Goal: Task Accomplishment & Management: Manage account settings

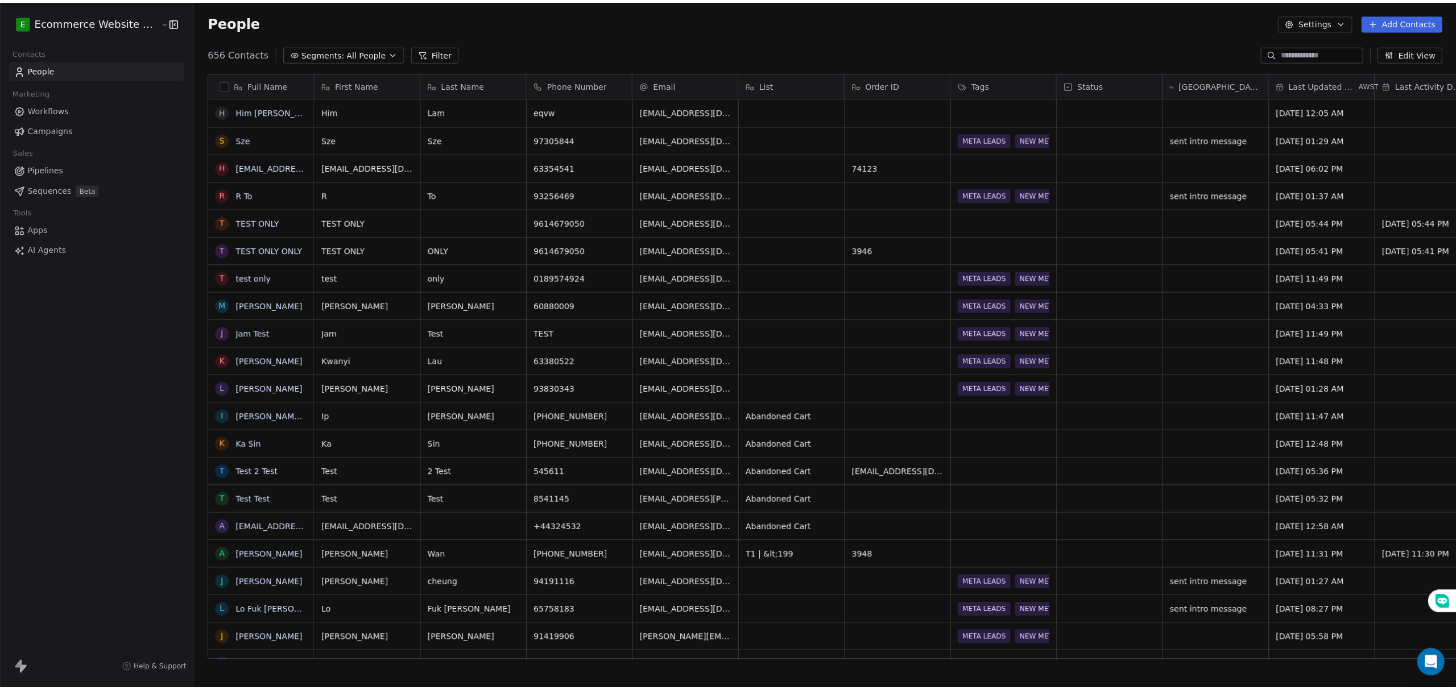
scroll to position [596, 1260]
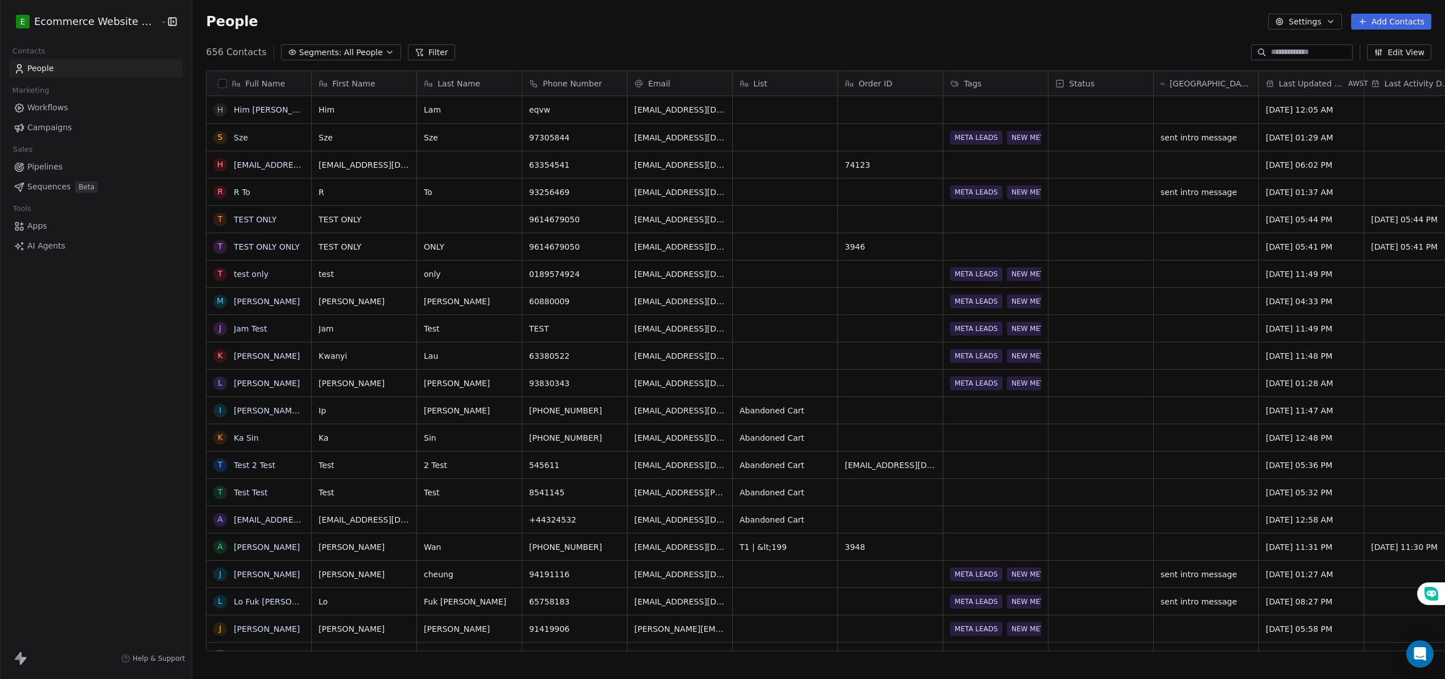
click at [337, 45] on button "Segments: All People" at bounding box center [341, 52] width 120 height 16
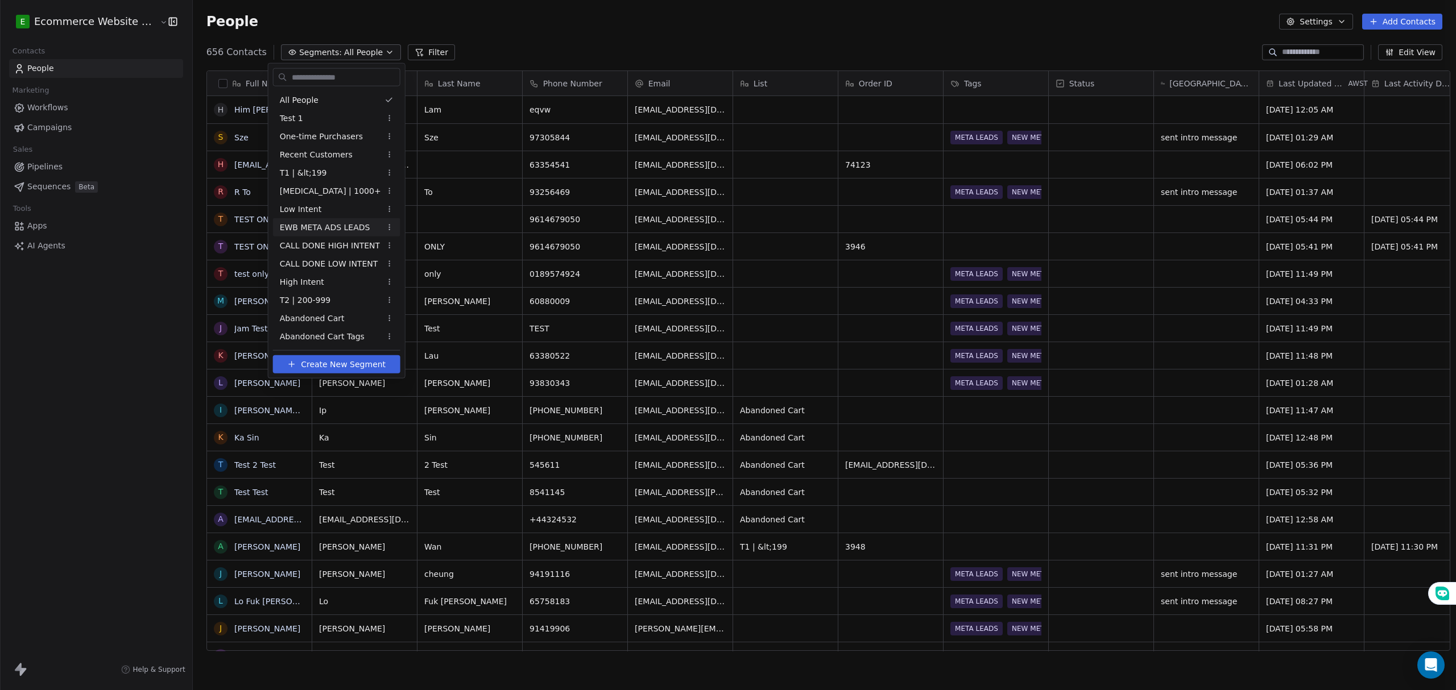
click at [303, 227] on span "EWB META ADS LEADS" at bounding box center [325, 227] width 90 height 12
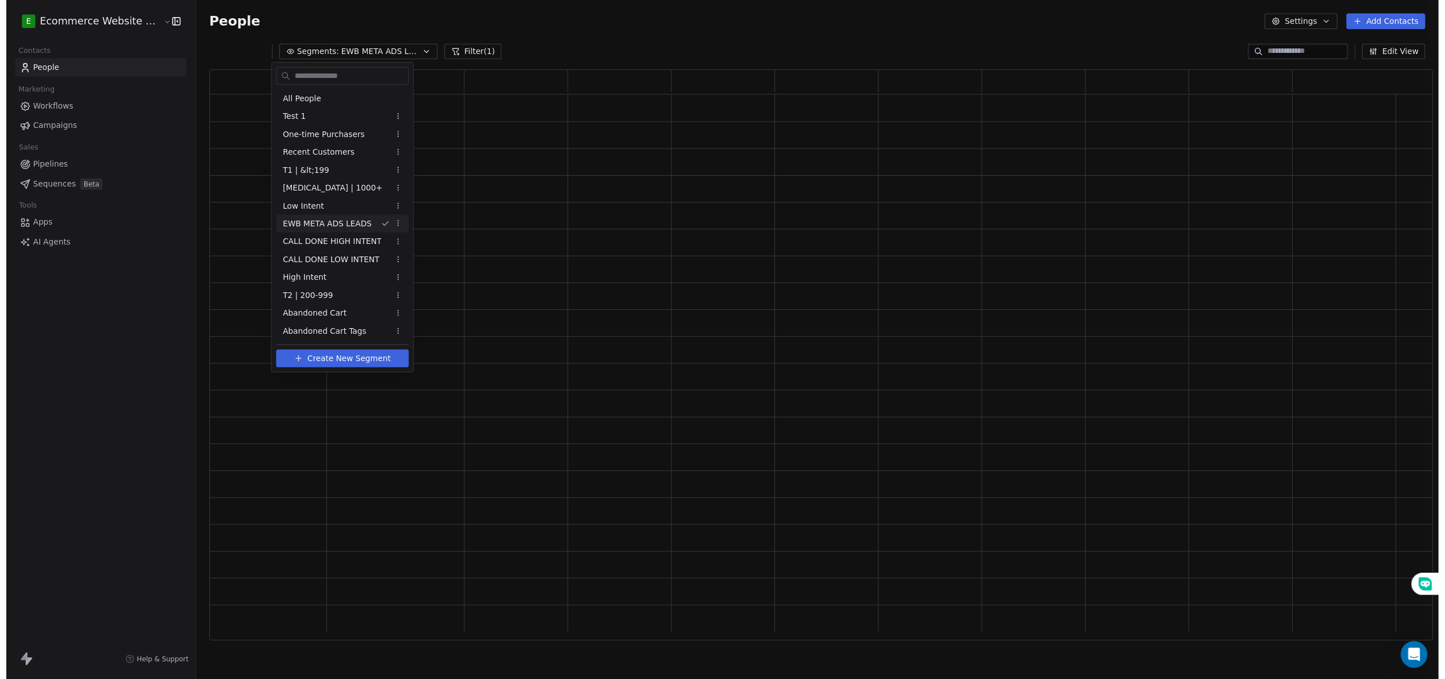
scroll to position [569, 1233]
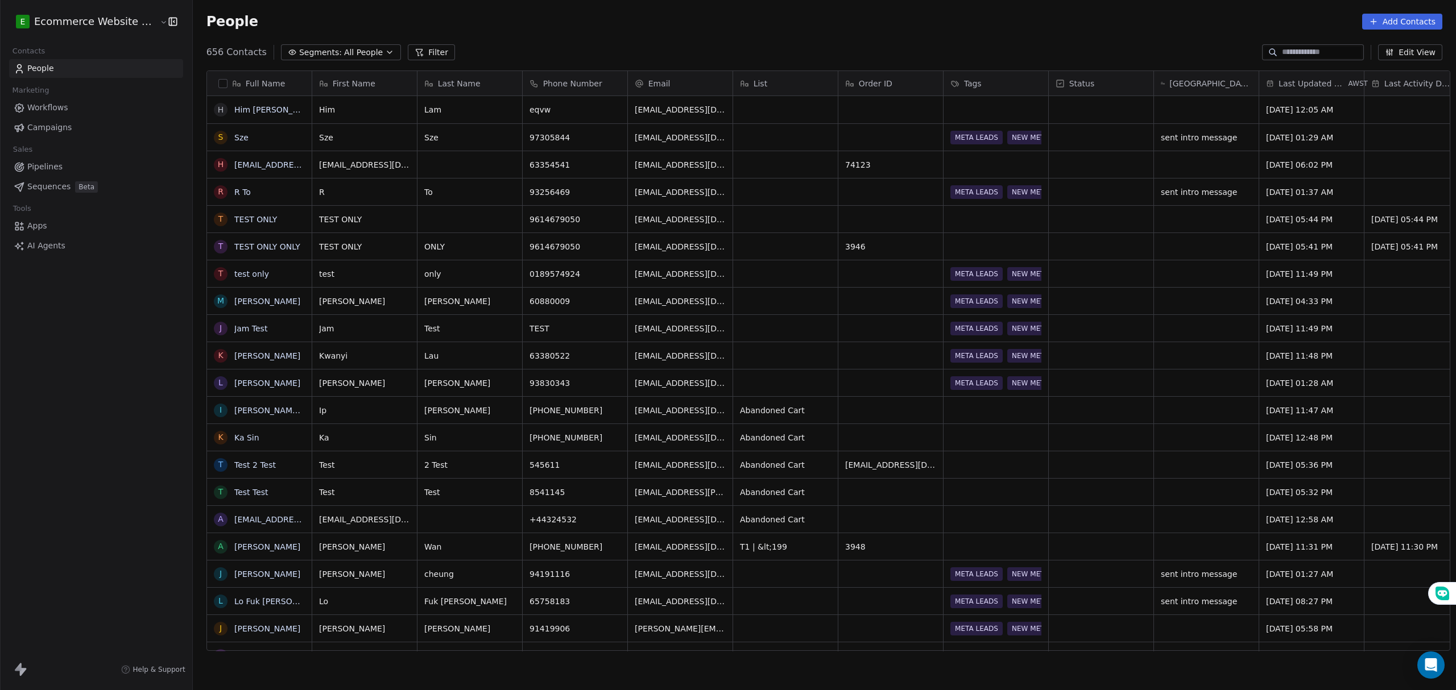
scroll to position [596, 1260]
click at [349, 43] on div "656 Contacts Segments: All People Filter Edit View" at bounding box center [824, 52] width 1263 height 18
click at [358, 47] on span "All People" at bounding box center [363, 53] width 39 height 12
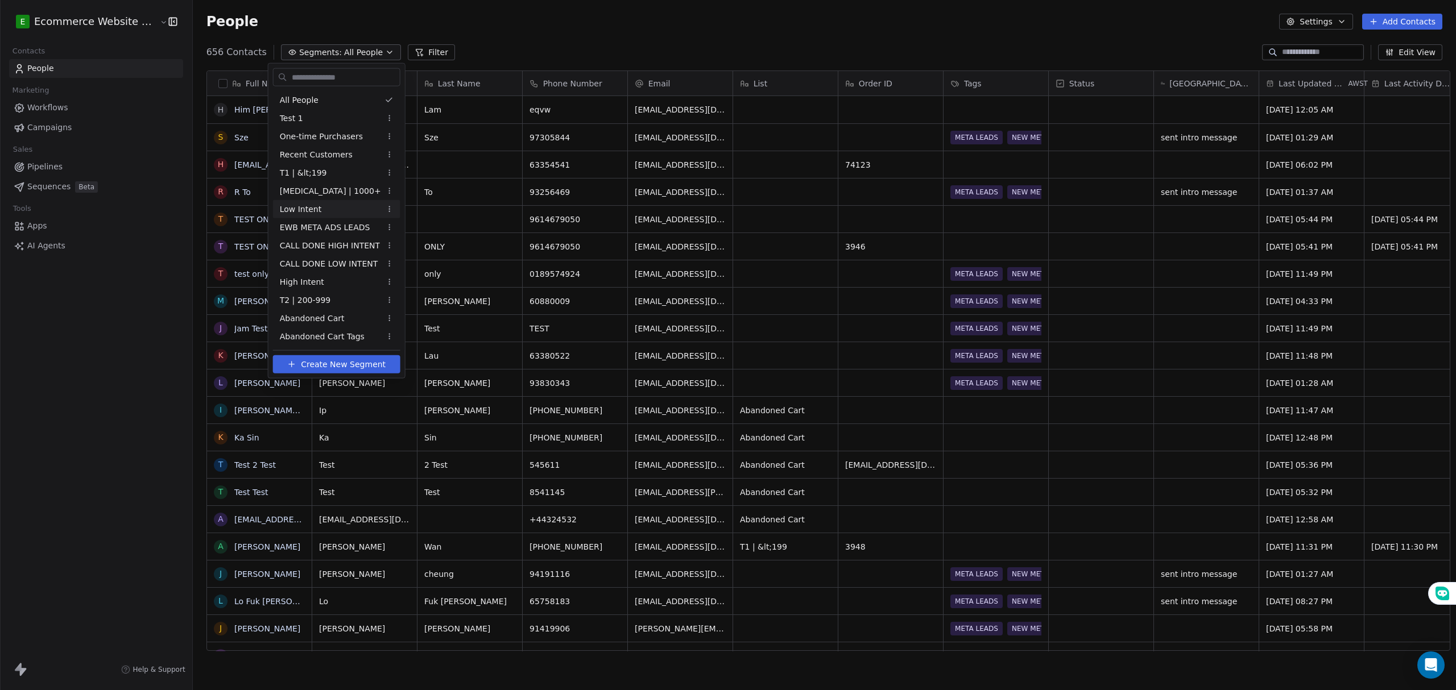
click at [331, 216] on div "Low Intent" at bounding box center [336, 209] width 127 height 18
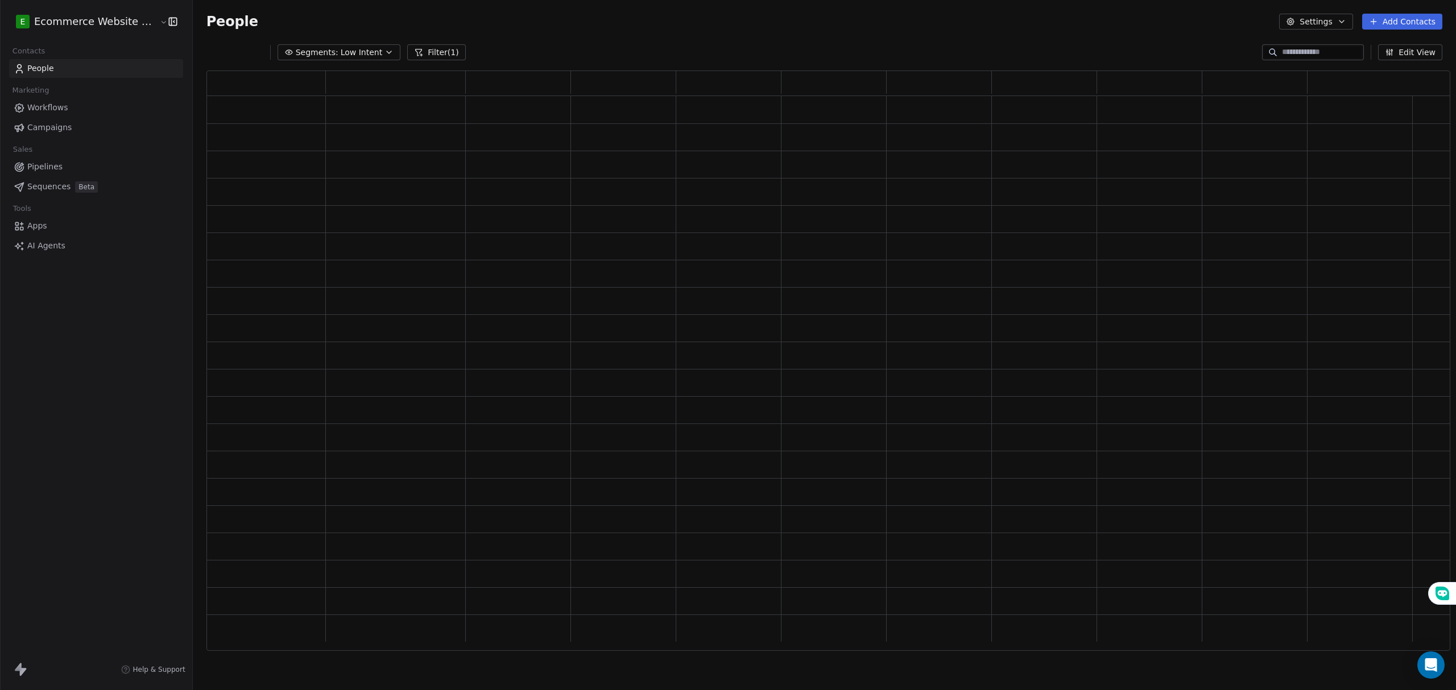
scroll to position [569, 1233]
click at [358, 55] on span "Low Intent" at bounding box center [362, 53] width 42 height 12
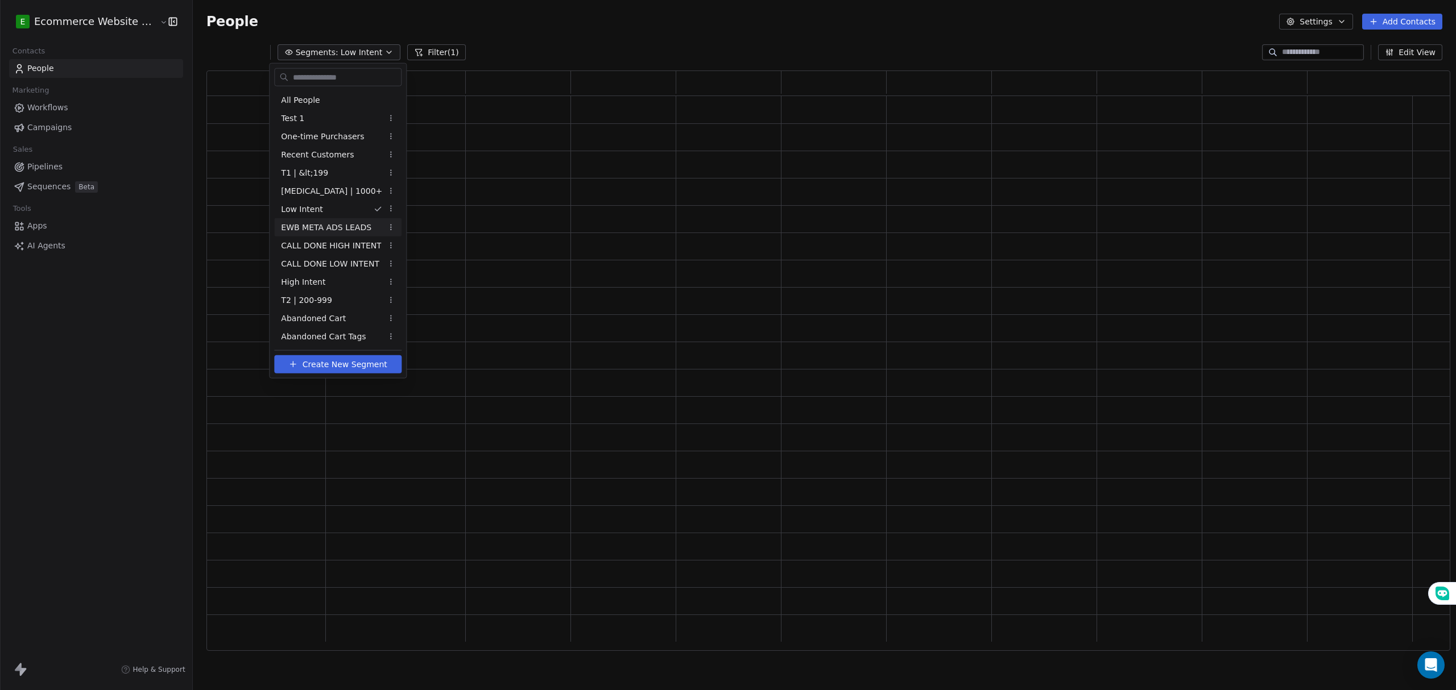
click at [316, 230] on span "EWB META ADS LEADS" at bounding box center [326, 227] width 90 height 12
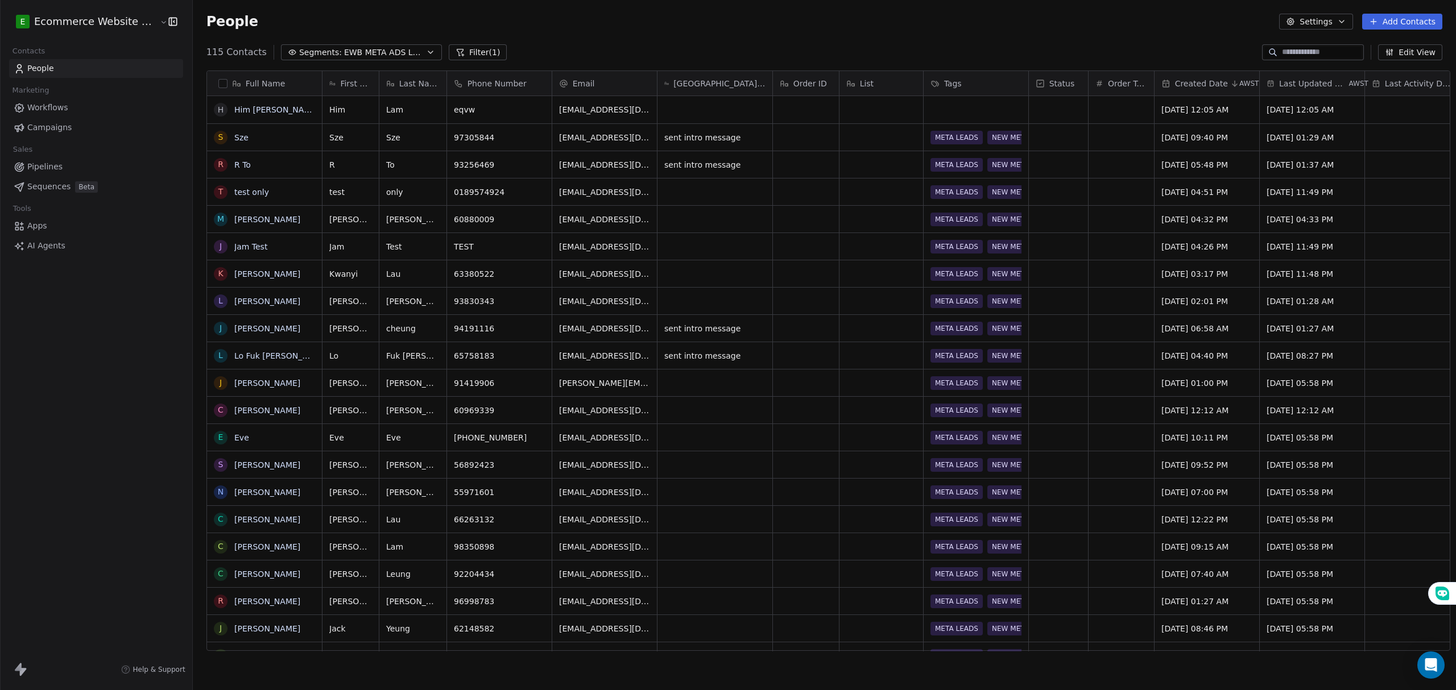
scroll to position [596, 1260]
click at [536, 220] on div "60880009" at bounding box center [499, 219] width 105 height 27
click at [535, 217] on icon "grid" at bounding box center [537, 218] width 5 height 5
click at [403, 223] on button "grid" at bounding box center [410, 218] width 14 height 14
click at [756, 325] on icon "grid" at bounding box center [758, 327] width 5 height 5
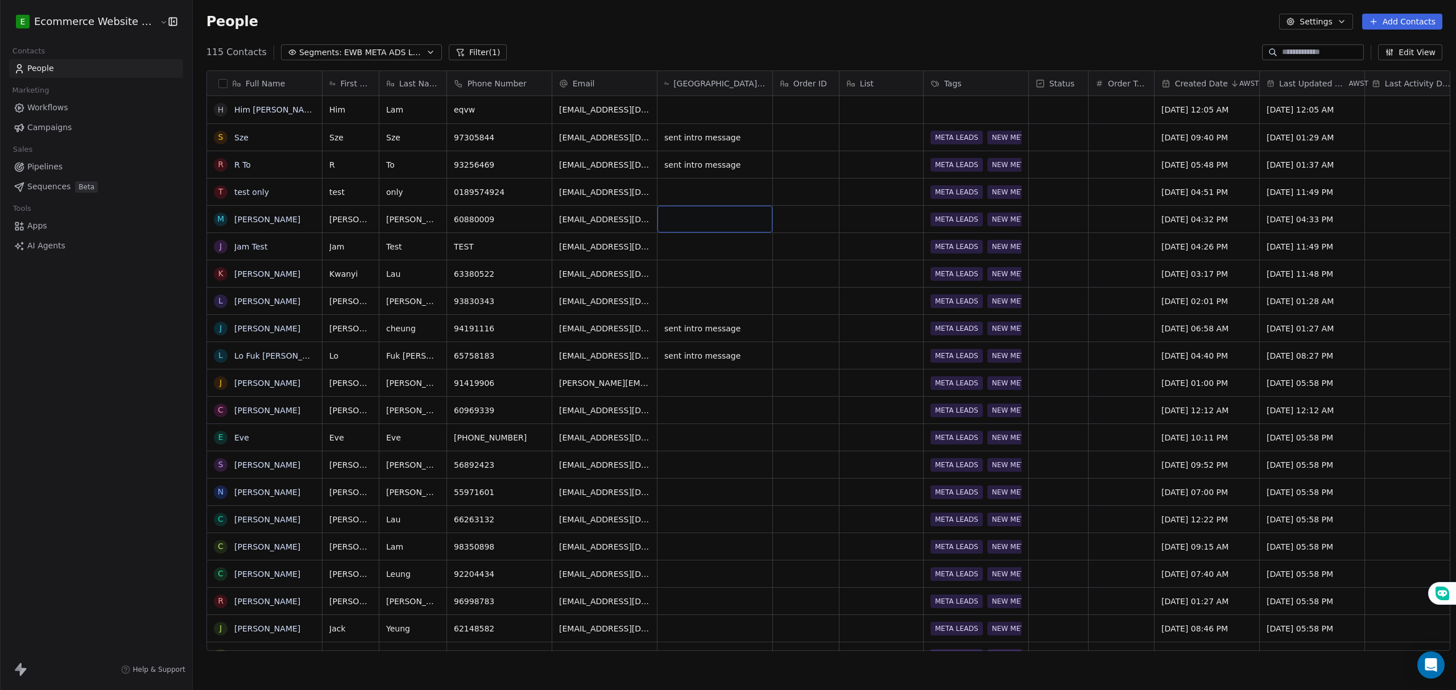
click at [686, 208] on div "grid" at bounding box center [714, 219] width 115 height 27
type textarea "**********"
click at [690, 299] on html "E Ecommerce Website Builder Contacts People Marketing Workflows Campaigns Sales…" at bounding box center [728, 345] width 1456 height 690
click at [533, 270] on icon "grid" at bounding box center [537, 272] width 9 height 9
click at [365, 278] on button "grid" at bounding box center [372, 273] width 14 height 14
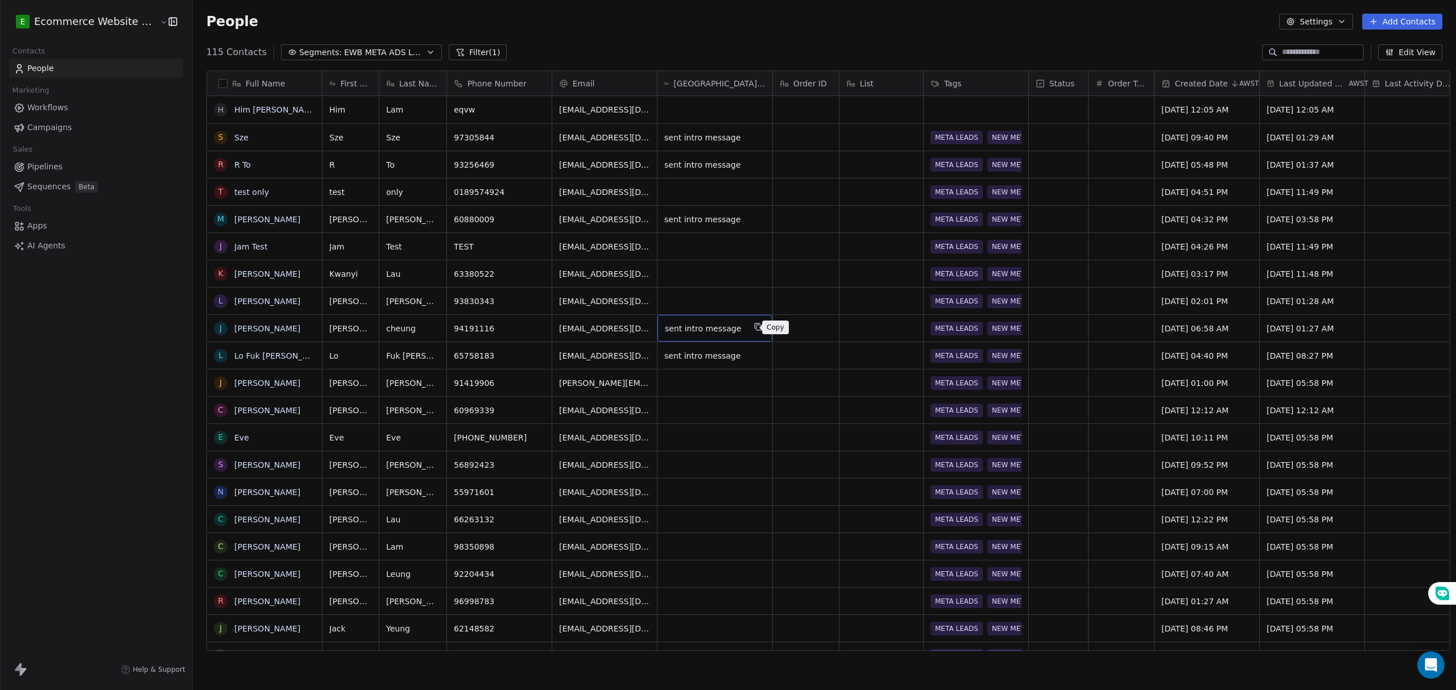
click at [754, 324] on icon "grid" at bounding box center [758, 326] width 9 height 9
click at [687, 278] on div "grid" at bounding box center [714, 273] width 115 height 27
type textarea "**********"
click at [679, 347] on html "E Ecommerce Website Builder Contacts People Marketing Workflows Campaigns Sales…" at bounding box center [728, 345] width 1456 height 690
click at [533, 299] on icon "grid" at bounding box center [537, 299] width 9 height 9
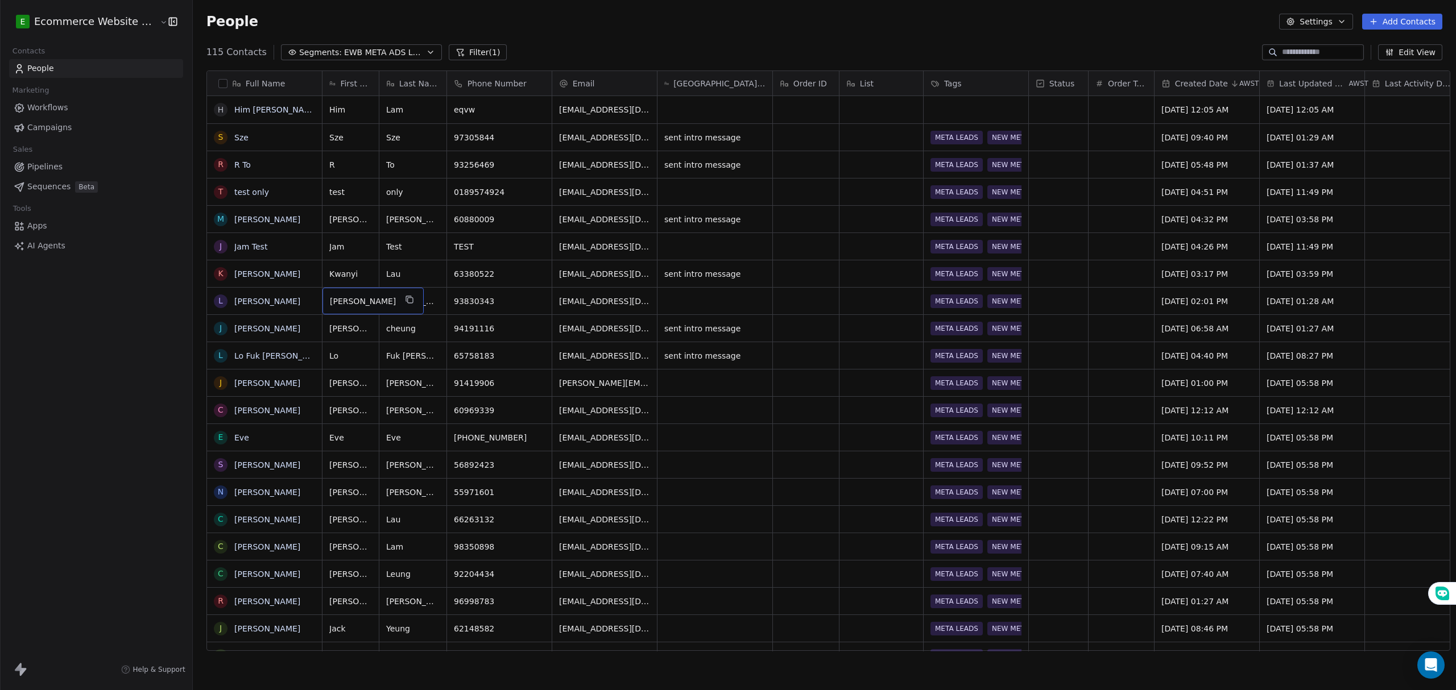
click at [363, 298] on div "[PERSON_NAME]" at bounding box center [372, 301] width 101 height 27
click at [408, 298] on icon "grid" at bounding box center [410, 300] width 5 height 5
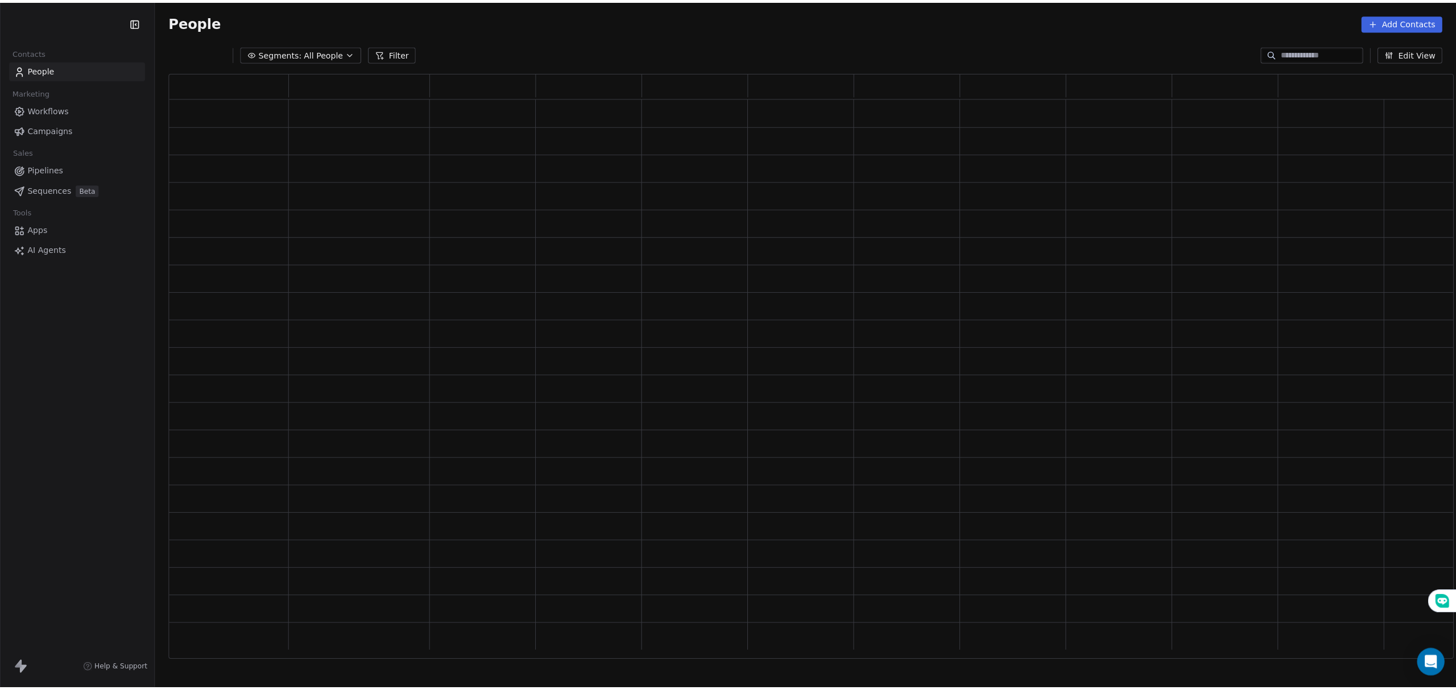
scroll to position [569, 1263]
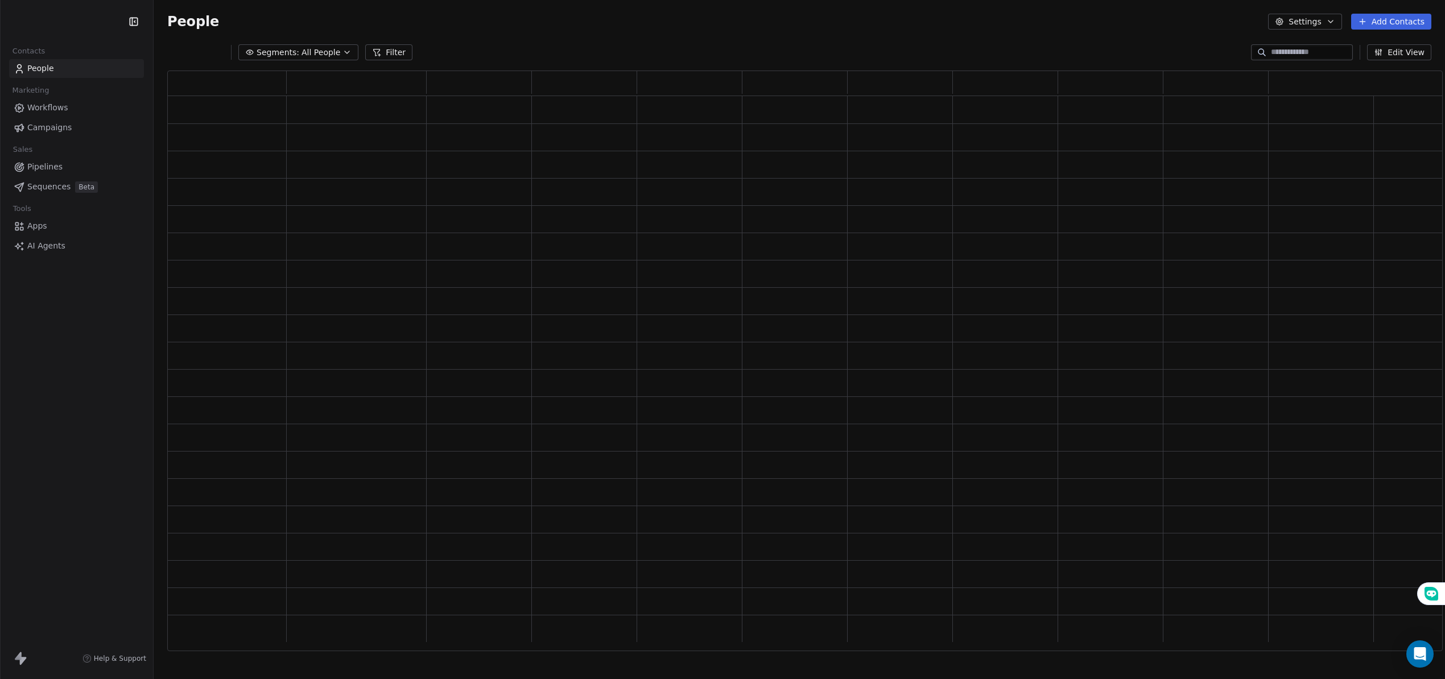
click at [335, 55] on button "Segments: All People" at bounding box center [298, 52] width 120 height 16
click at [335, 55] on html "Contacts People Marketing Workflows Campaigns Sales Pipelines Sequences Beta To…" at bounding box center [722, 342] width 1445 height 684
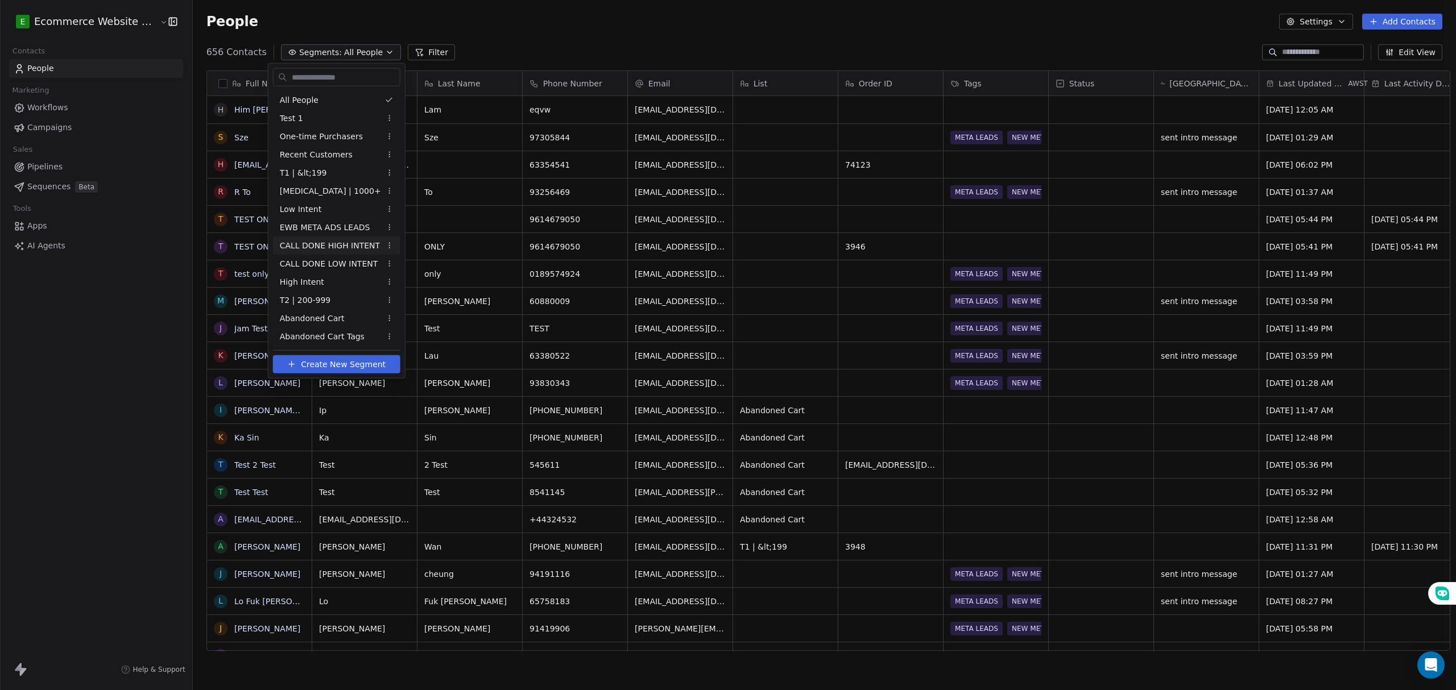
scroll to position [596, 1260]
click at [312, 221] on span "EWB META ADS LEADS" at bounding box center [325, 227] width 90 height 12
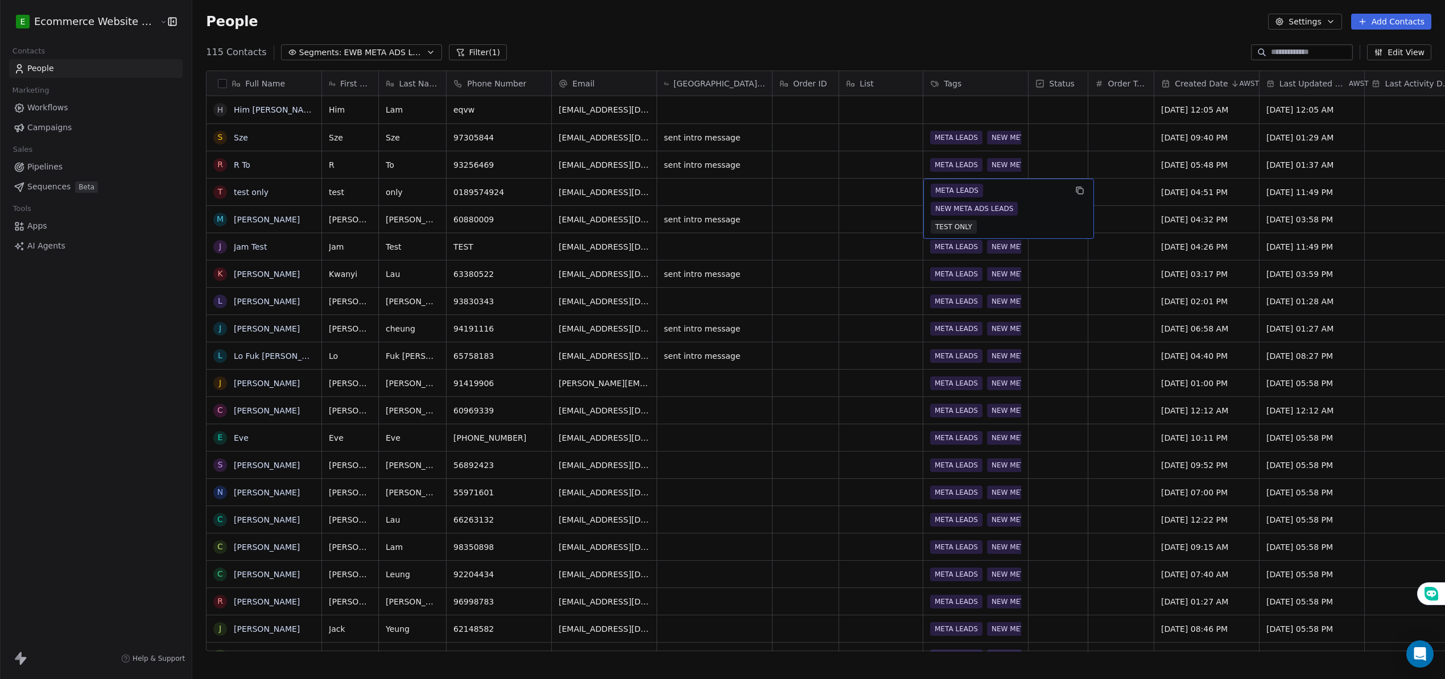
click at [933, 203] on span "NEW META ADS LEADS" at bounding box center [973, 209] width 87 height 14
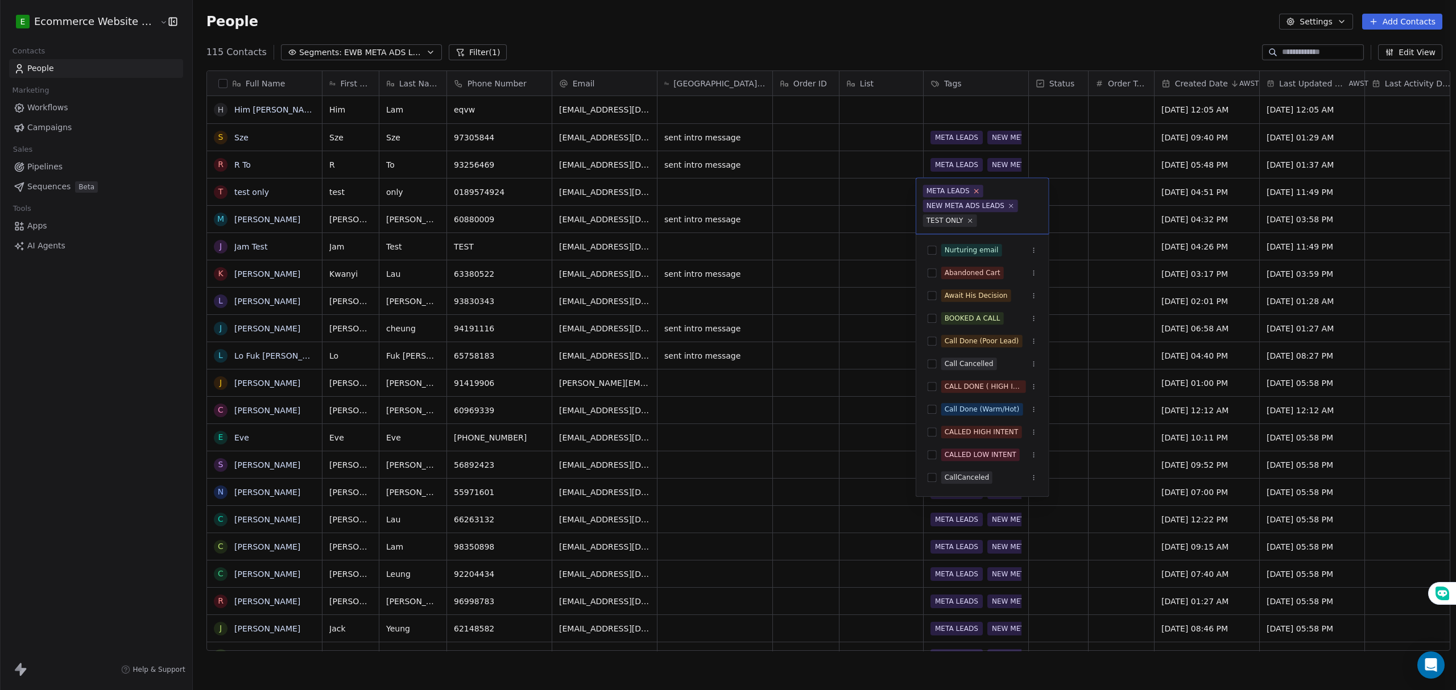
click at [972, 188] on icon at bounding box center [975, 191] width 7 height 7
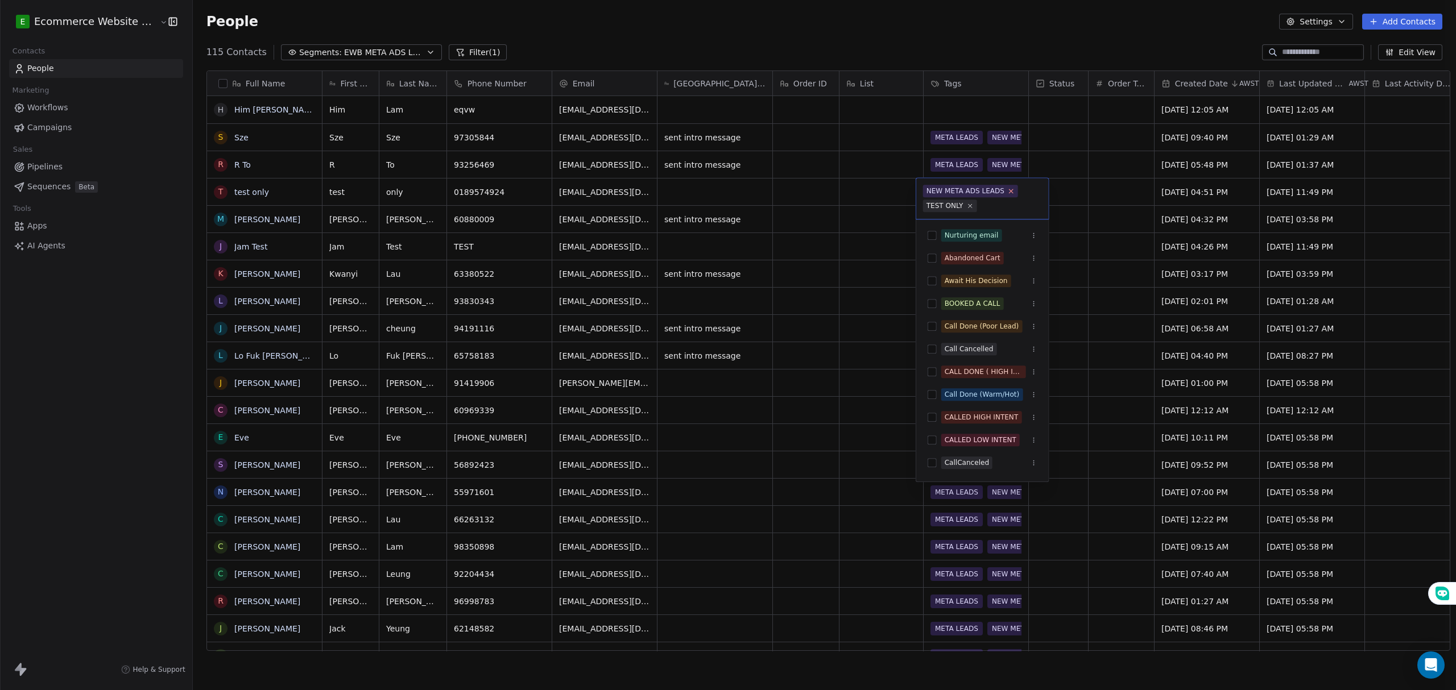
click at [1008, 194] on icon at bounding box center [1010, 191] width 7 height 7
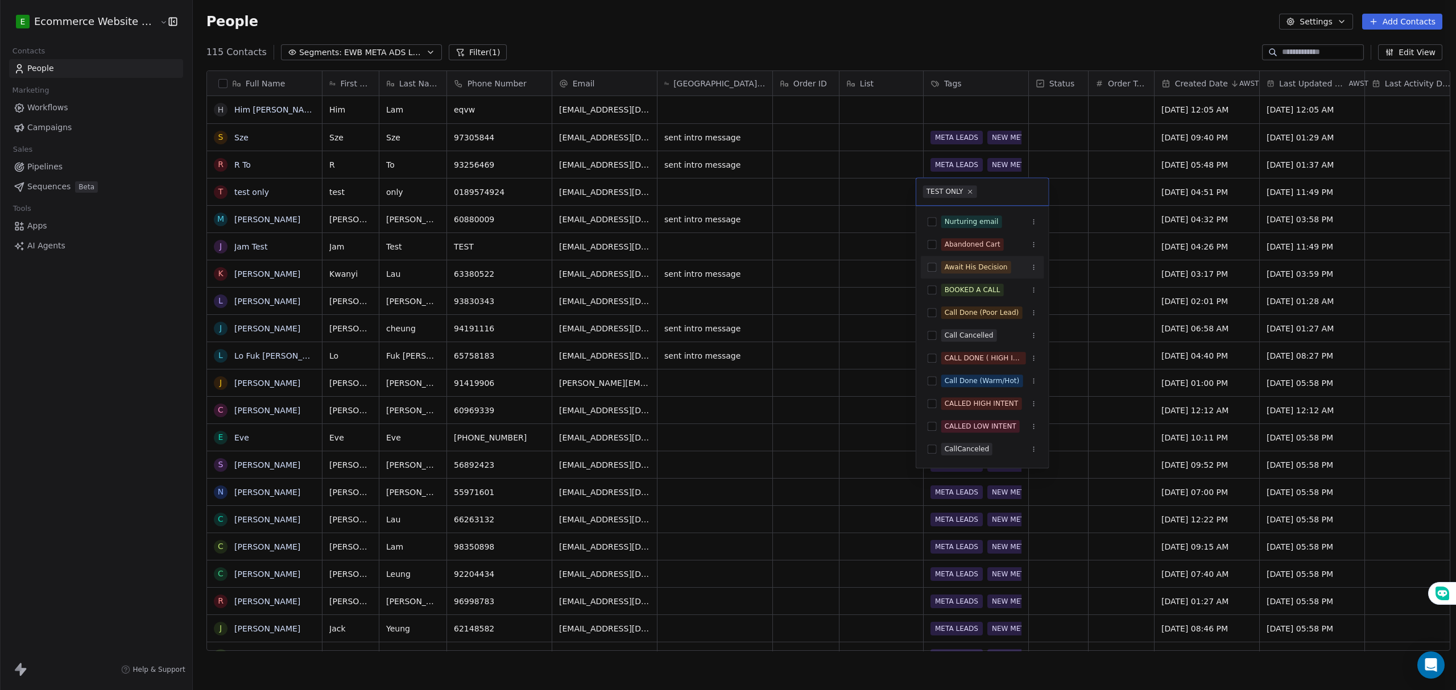
click at [785, 301] on html "E Ecommerce Website Builder Contacts People Marketing Workflows Campaigns Sales…" at bounding box center [728, 347] width 1456 height 695
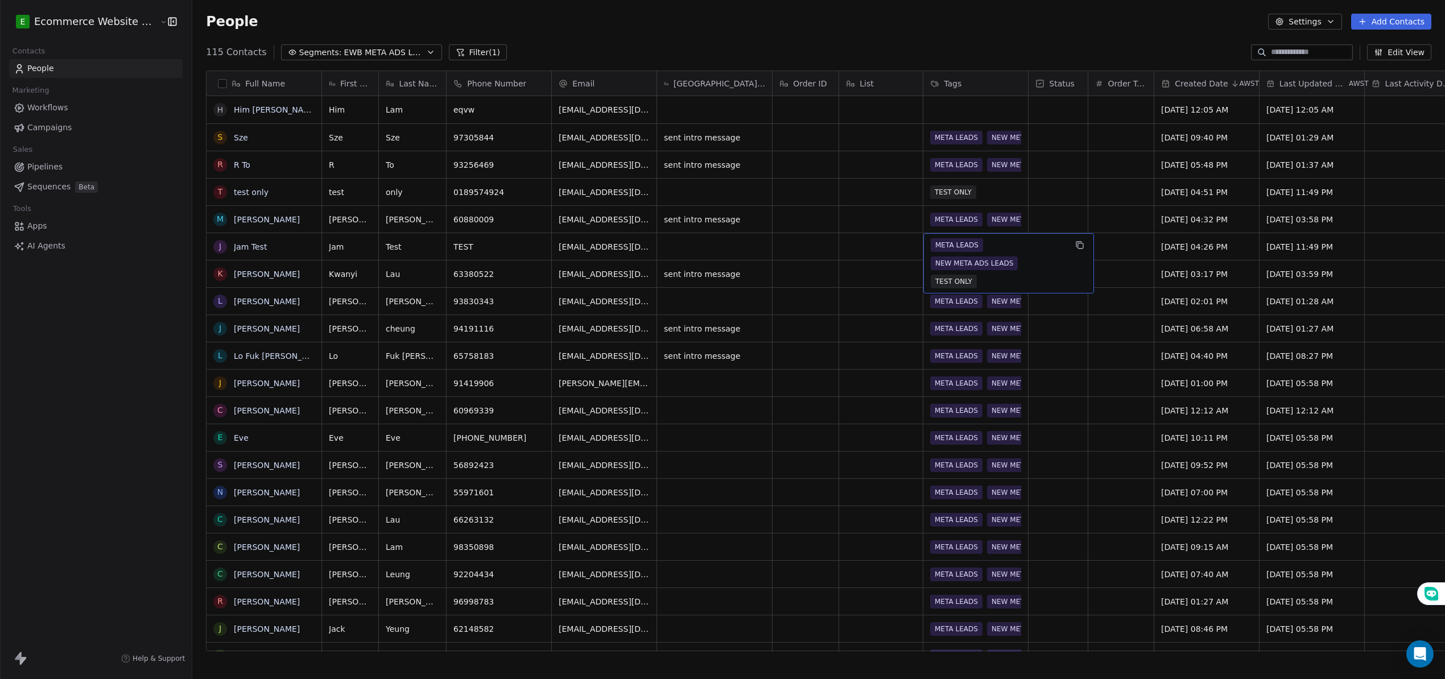
click at [980, 246] on div "META LEADS NEW META ADS LEADS TEST ONLY" at bounding box center [997, 263] width 135 height 50
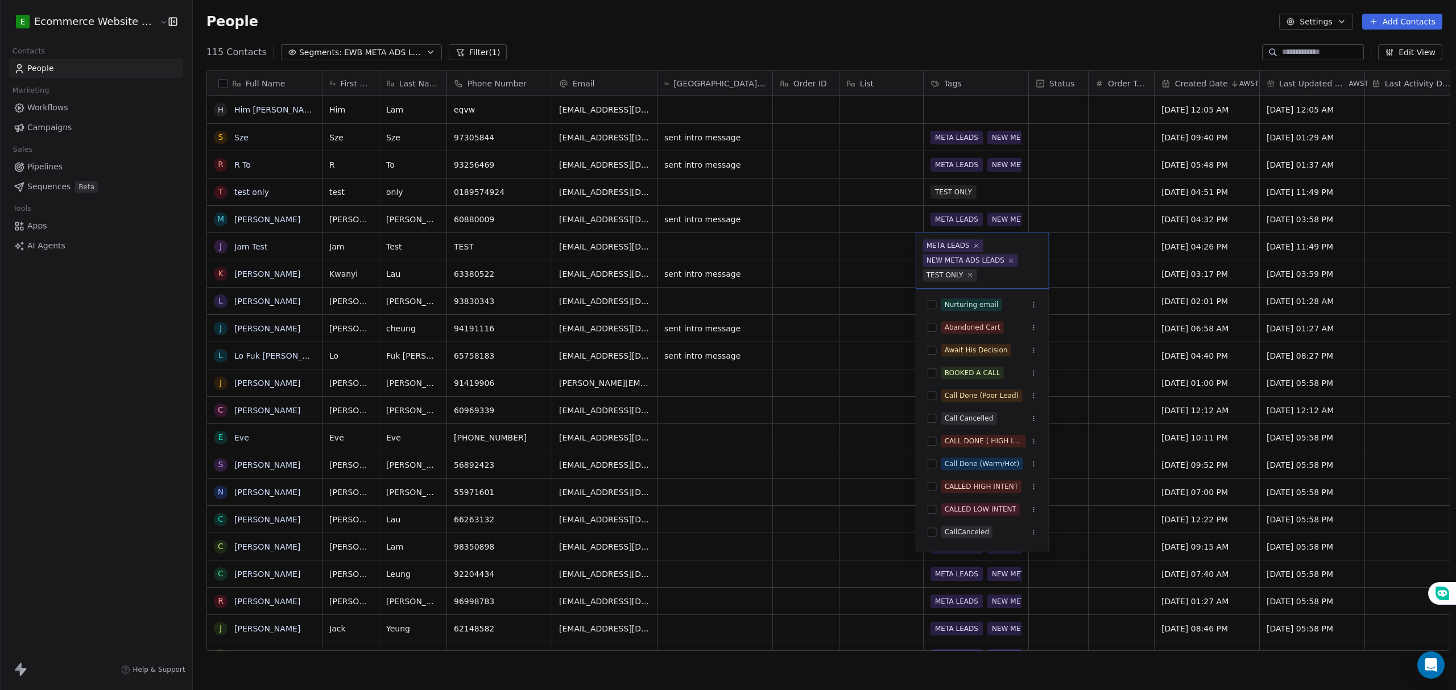
click at [973, 244] on icon at bounding box center [976, 245] width 7 height 7
click at [972, 255] on div "NEW META ADS LEADS" at bounding box center [965, 260] width 78 height 10
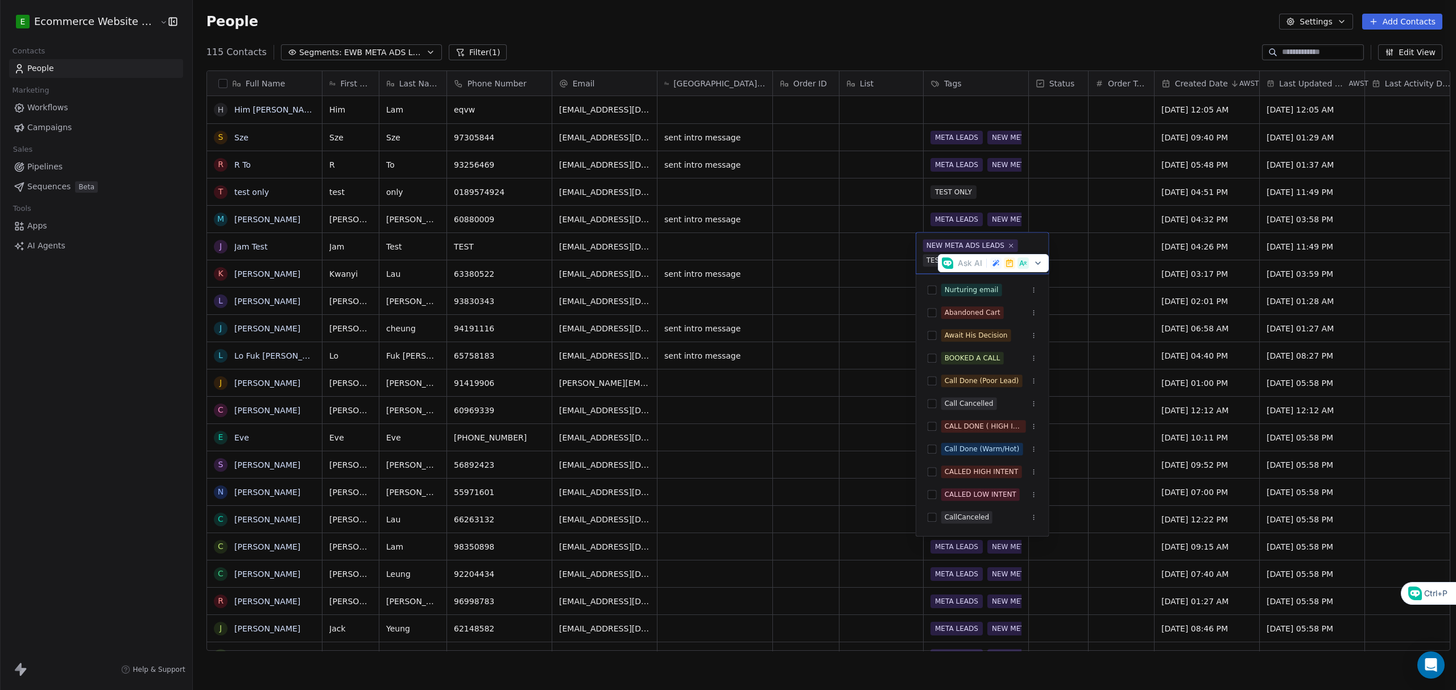
click at [1011, 247] on icon at bounding box center [1011, 245] width 7 height 7
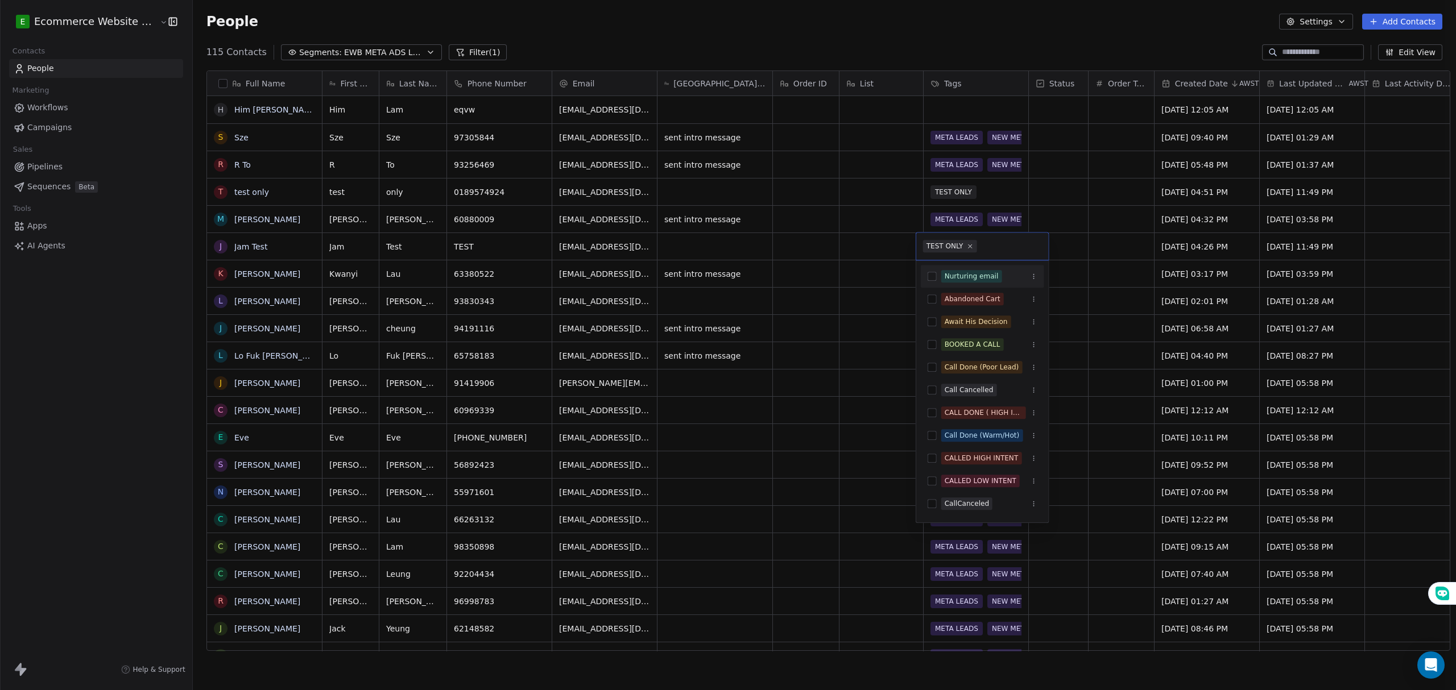
click at [805, 312] on html "E Ecommerce Website Builder Contacts People Marketing Workflows Campaigns Sales…" at bounding box center [728, 347] width 1456 height 695
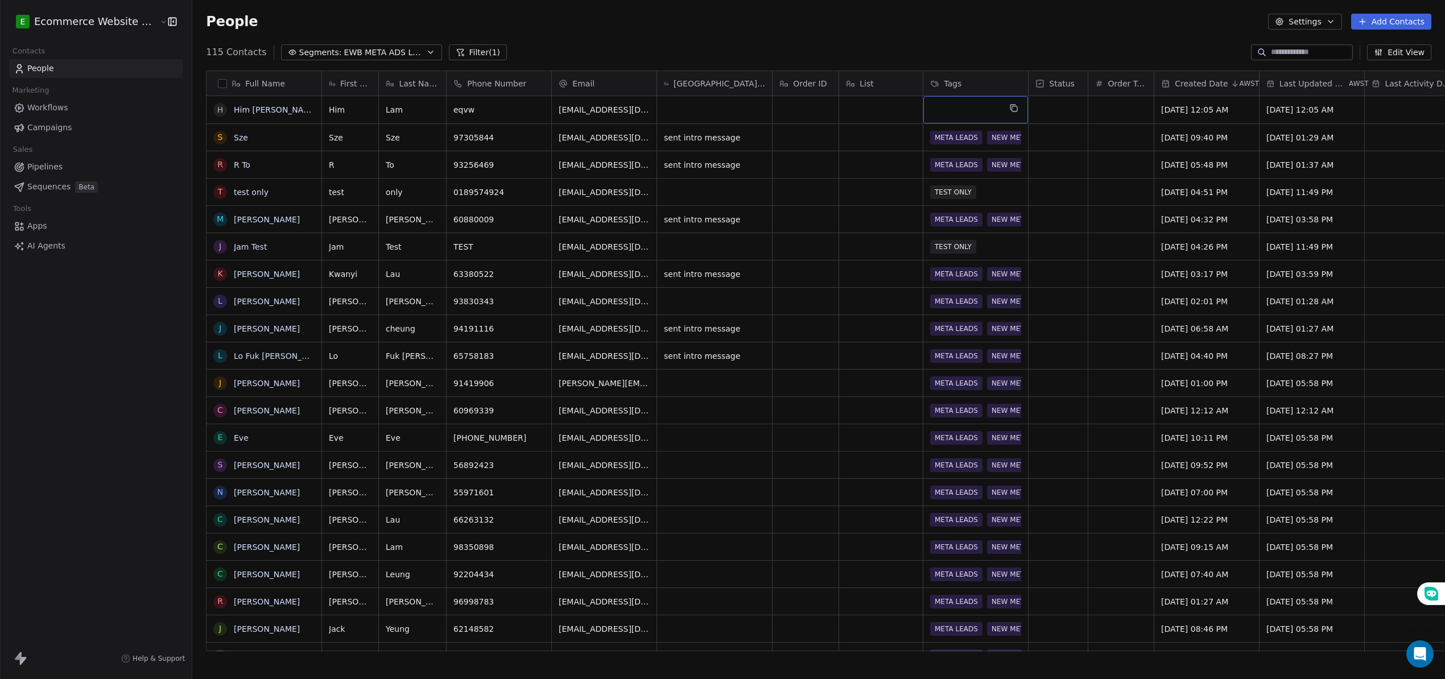
click at [958, 105] on div "grid" at bounding box center [975, 109] width 105 height 27
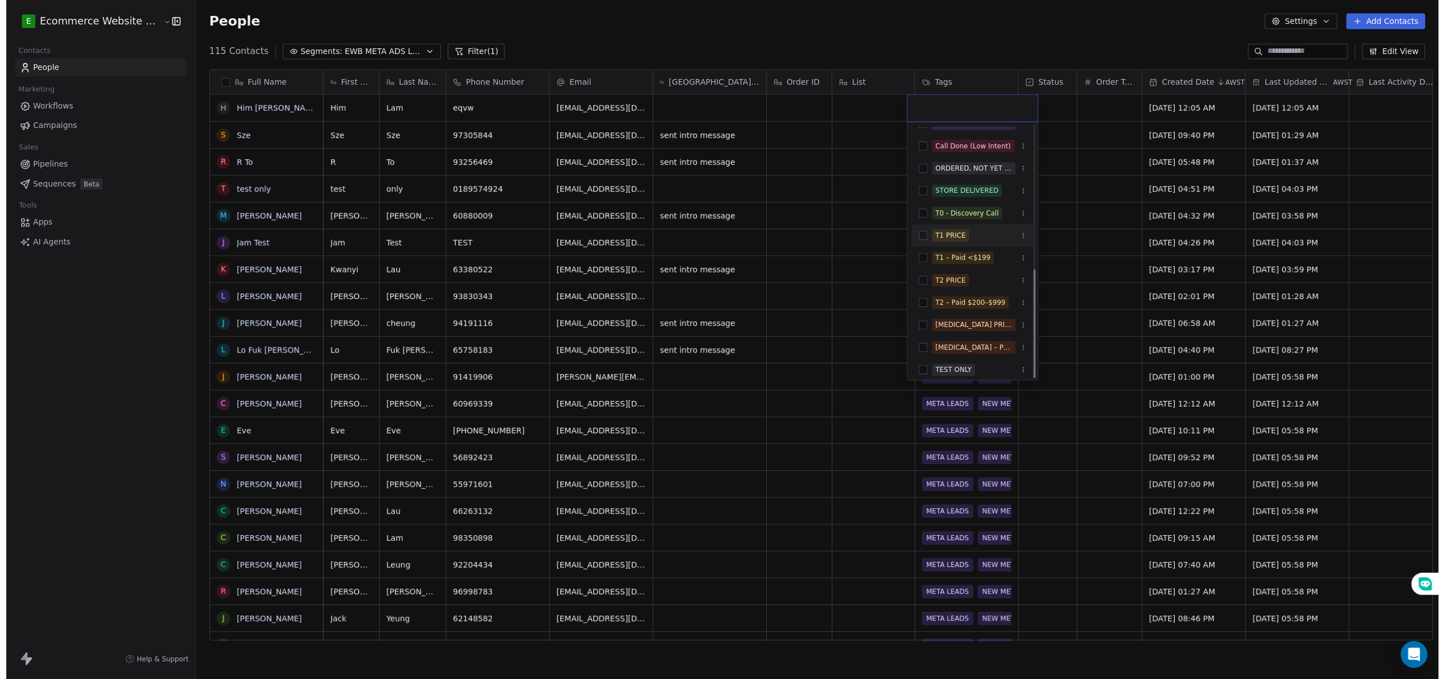
scroll to position [338, 0]
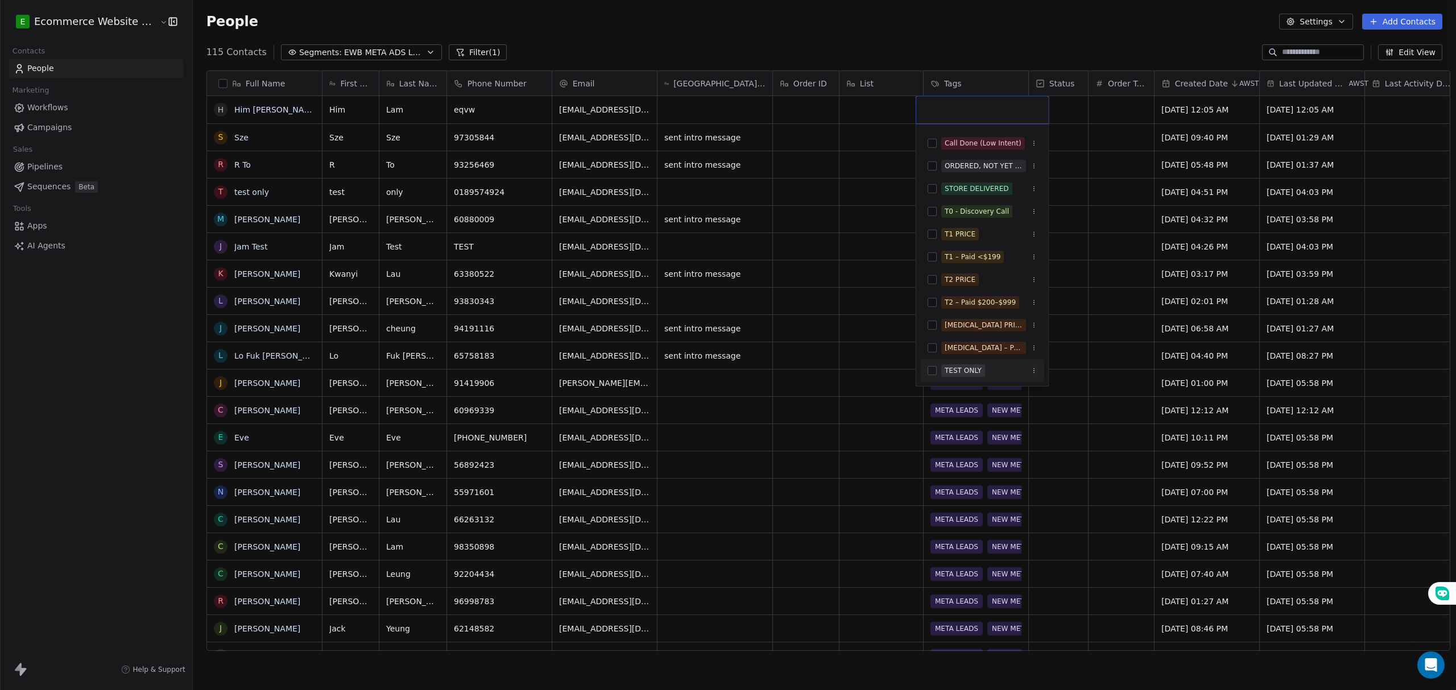
click at [936, 370] on button "Suggestions" at bounding box center [932, 370] width 9 height 9
click at [888, 348] on html "E Ecommerce Website Builder Contacts People Marketing Workflows Campaigns Sales…" at bounding box center [728, 347] width 1456 height 695
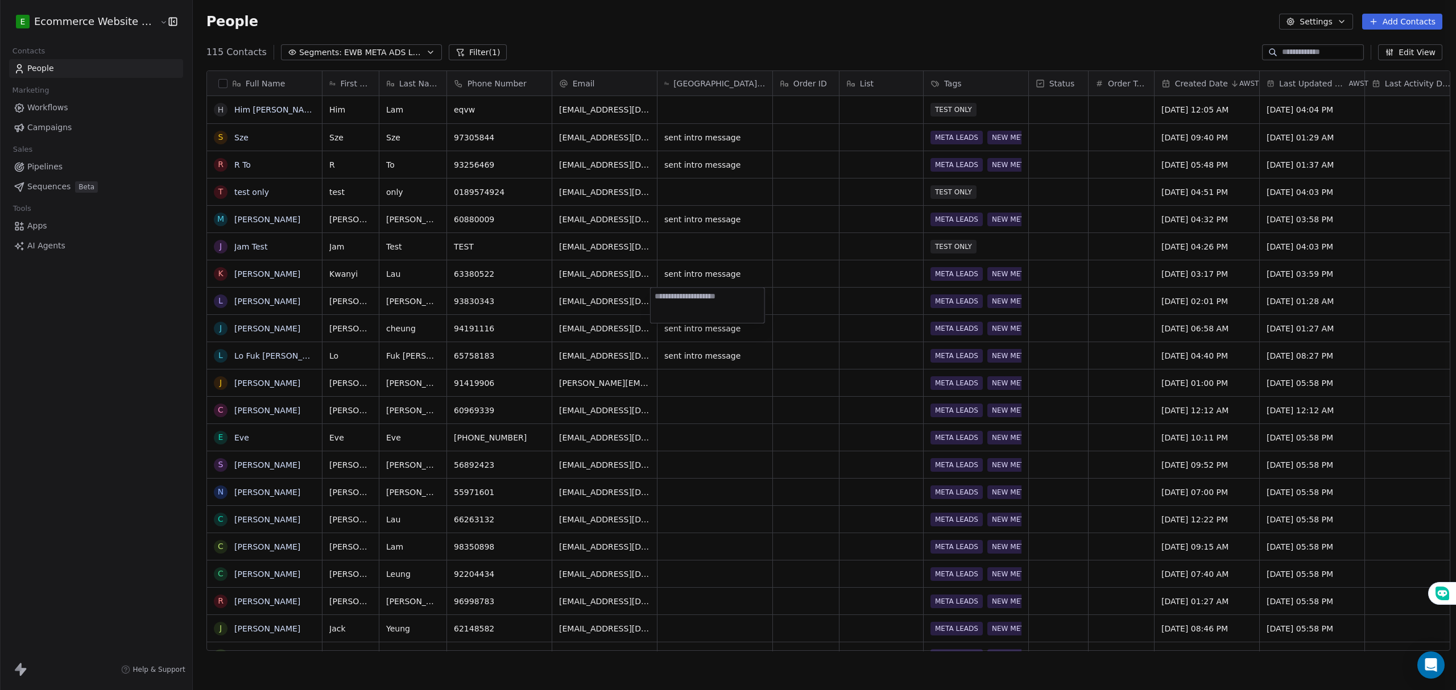
click at [742, 279] on html "E Ecommerce Website Builder Contacts People Marketing Workflows Campaigns Sales…" at bounding box center [728, 347] width 1456 height 695
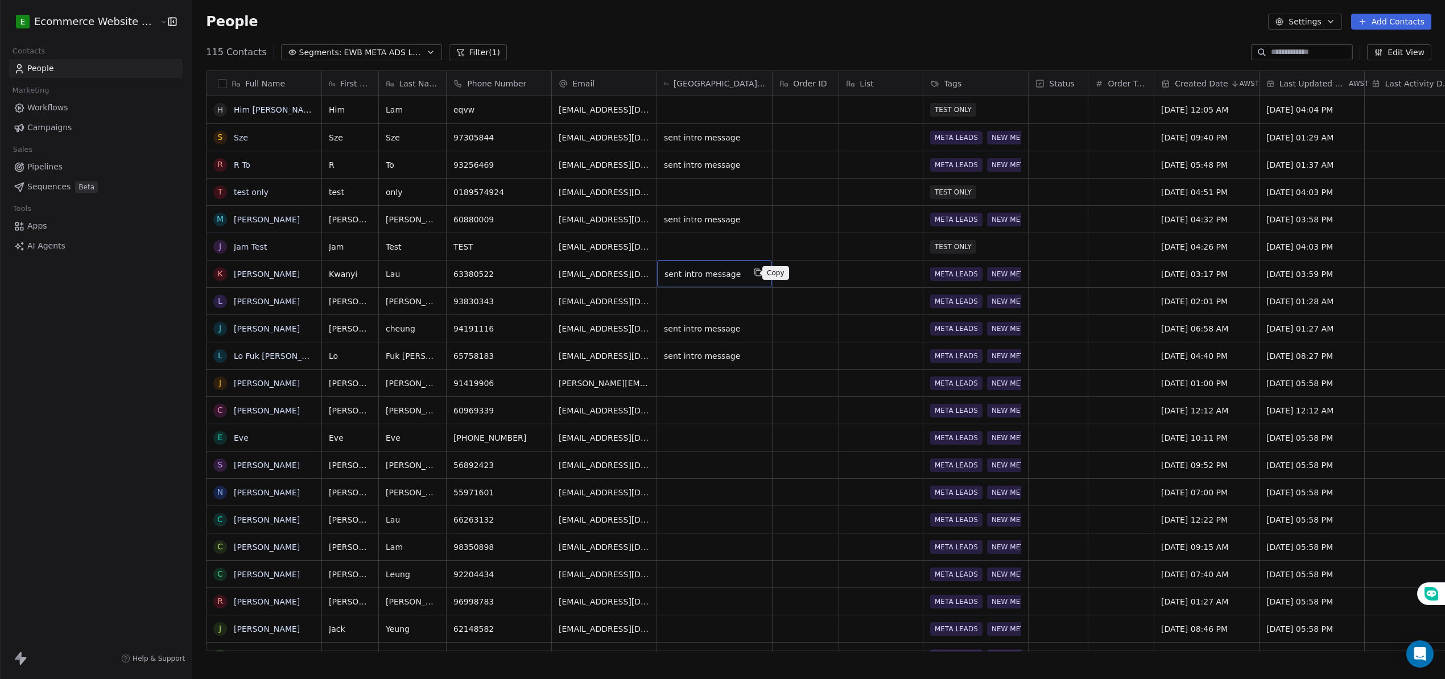
click at [756, 276] on button "grid" at bounding box center [758, 273] width 14 height 14
click at [699, 310] on div "grid" at bounding box center [714, 301] width 115 height 27
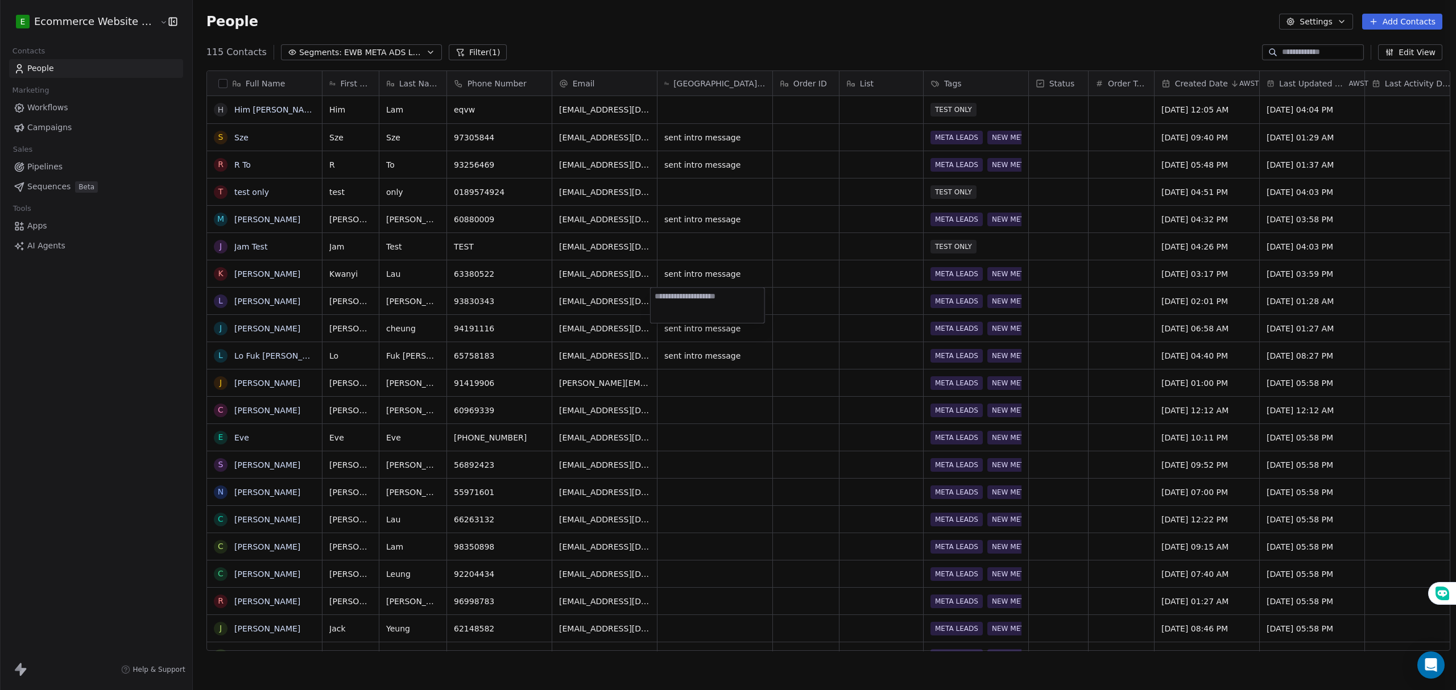
type textarea "**********"
click at [689, 371] on html "E Ecommerce Website Builder Contacts People Marketing Workflows Campaigns Sales…" at bounding box center [728, 347] width 1456 height 695
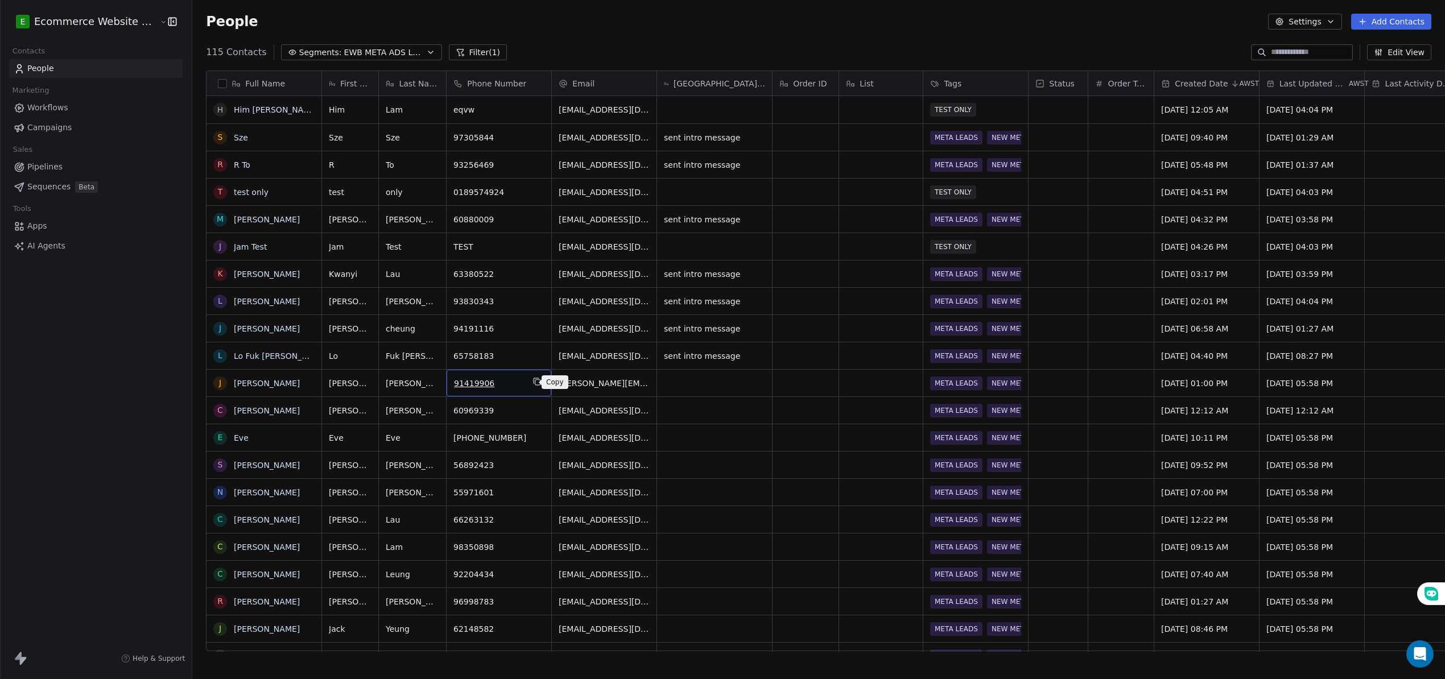
click at [533, 380] on button "grid" at bounding box center [537, 382] width 14 height 14
click at [405, 381] on icon "grid" at bounding box center [409, 381] width 9 height 9
click at [753, 351] on icon "grid" at bounding box center [757, 354] width 9 height 9
click at [706, 375] on div "grid" at bounding box center [714, 383] width 115 height 27
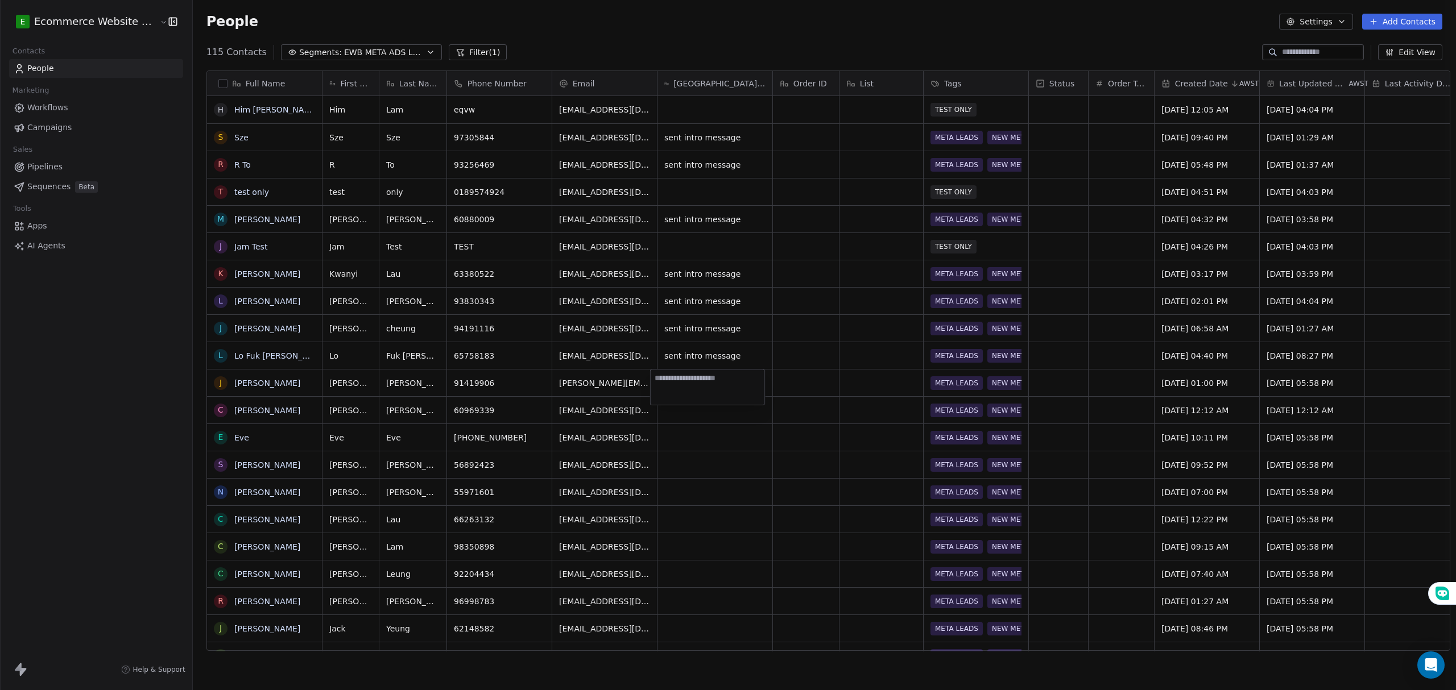
type textarea "**********"
click at [726, 452] on html "E Ecommerce Website Builder Contacts People Marketing Workflows Campaigns Sales…" at bounding box center [728, 347] width 1456 height 695
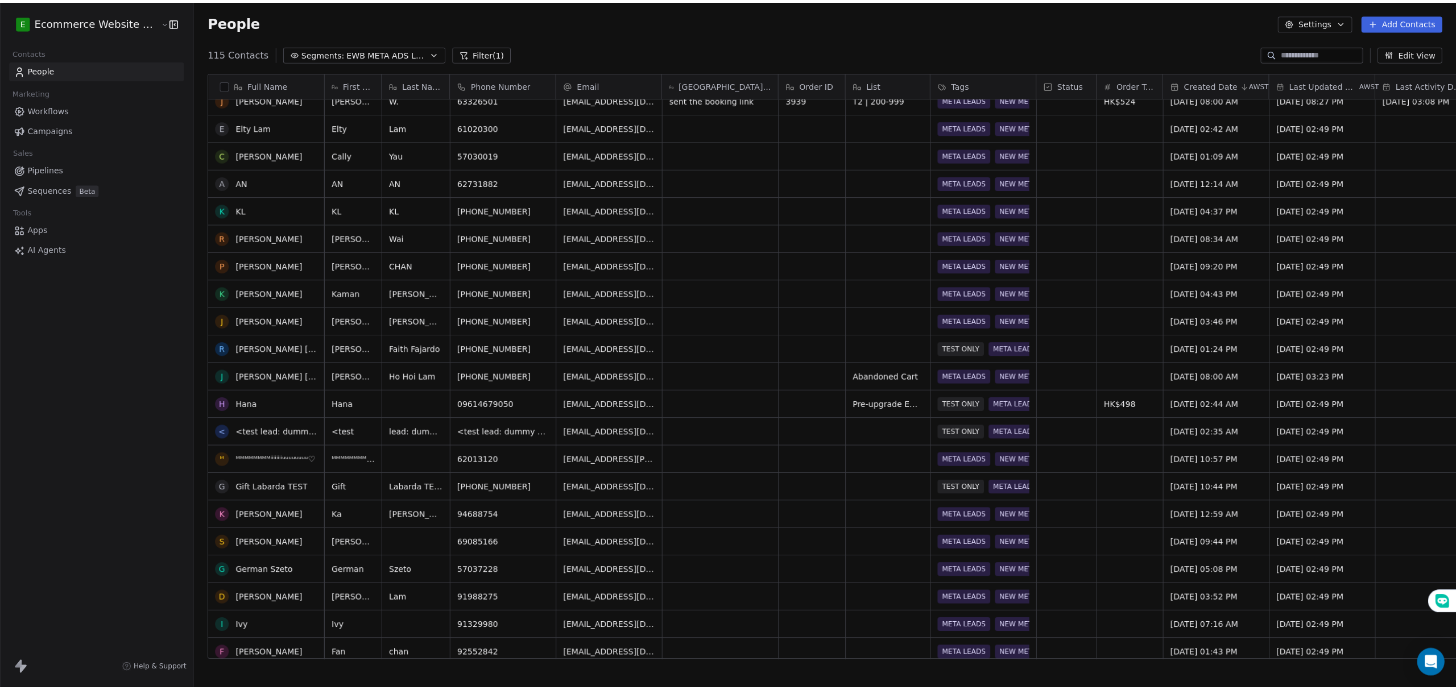
scroll to position [379, 0]
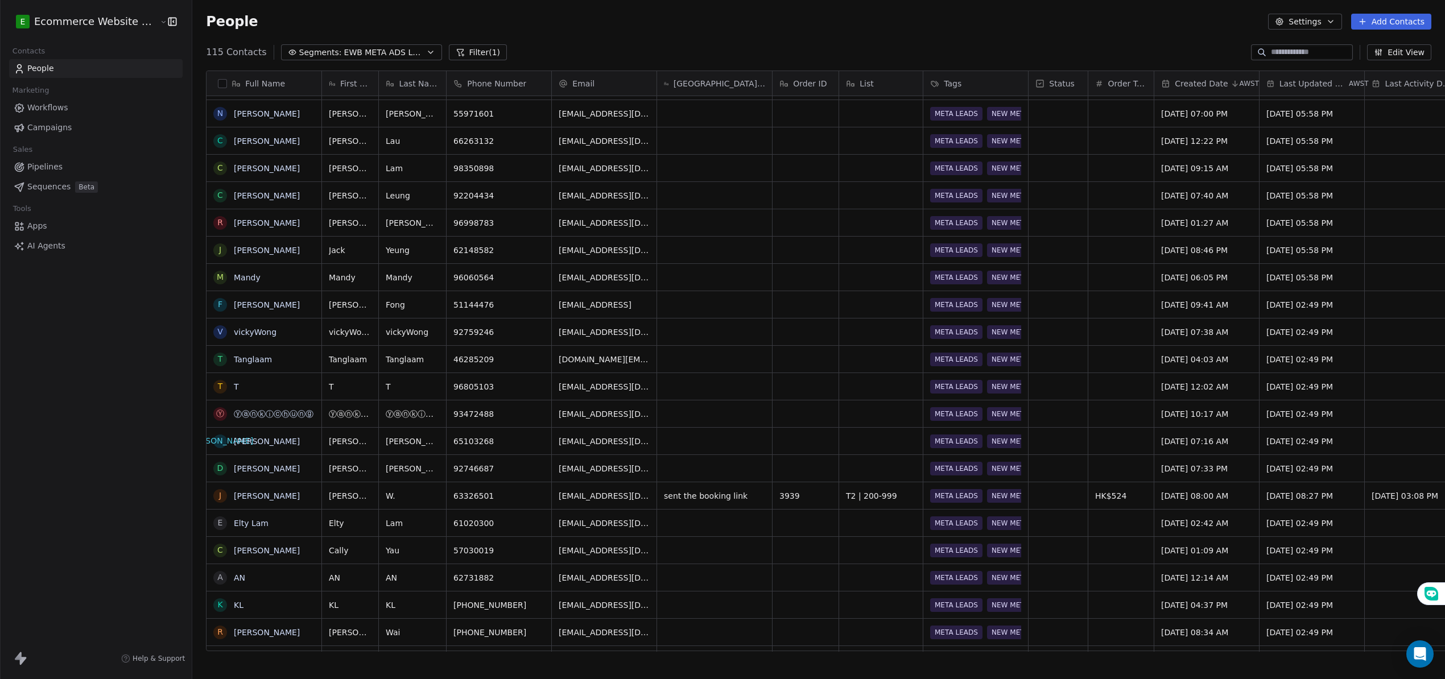
click at [1338, 24] on button "Settings" at bounding box center [1304, 22] width 73 height 16
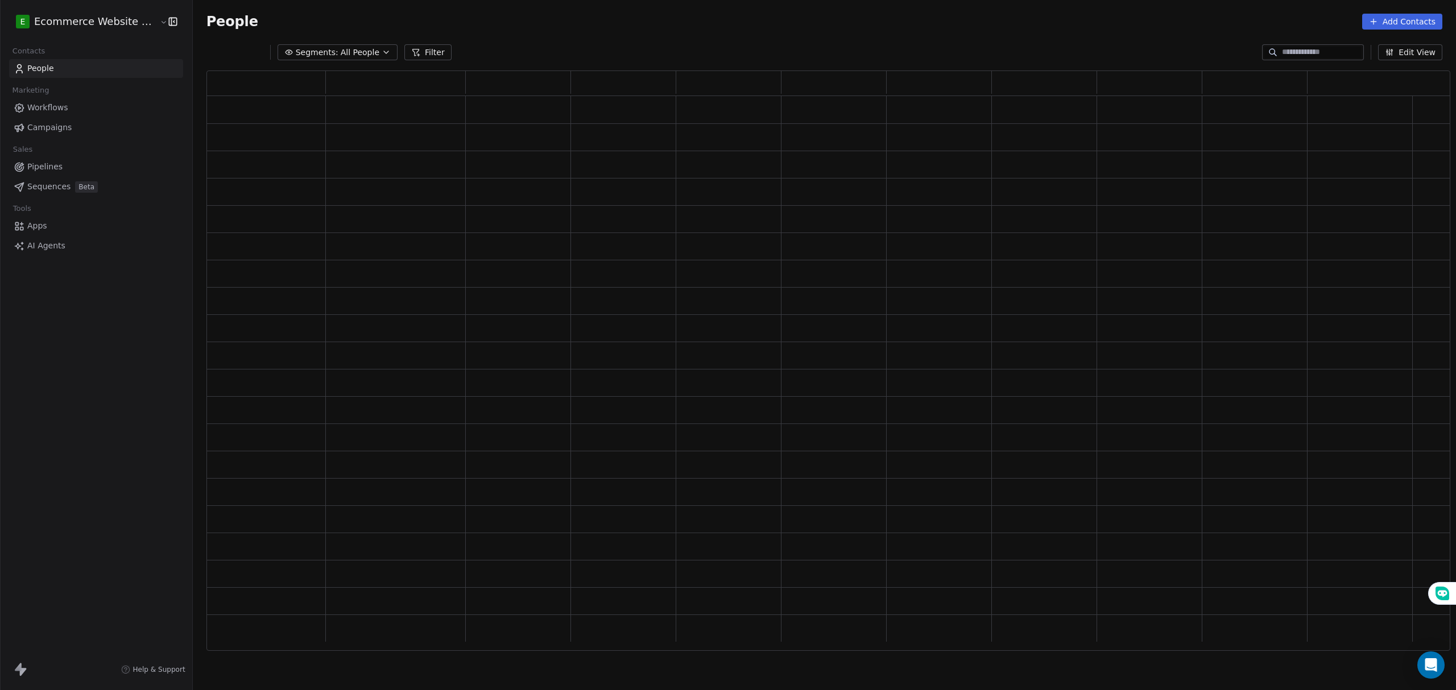
scroll to position [12, 12]
